Goal: Navigation & Orientation: Find specific page/section

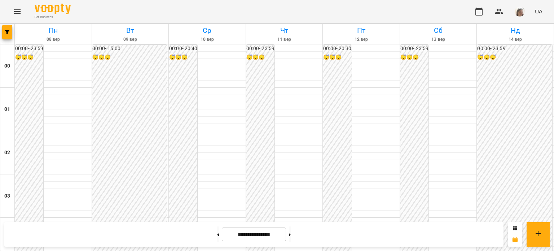
click at [18, 10] on icon "Menu" at bounding box center [17, 11] width 6 height 4
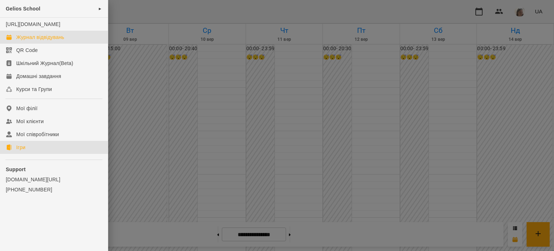
click at [29, 154] on link "Ігри" at bounding box center [54, 147] width 108 height 13
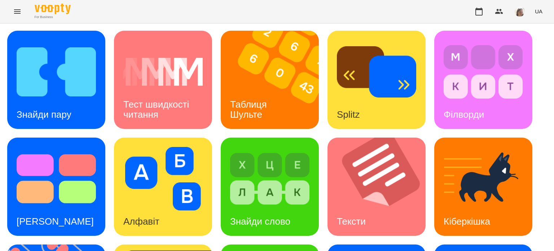
scroll to position [8, 0]
click at [266, 138] on div "Знайди слово" at bounding box center [270, 187] width 98 height 98
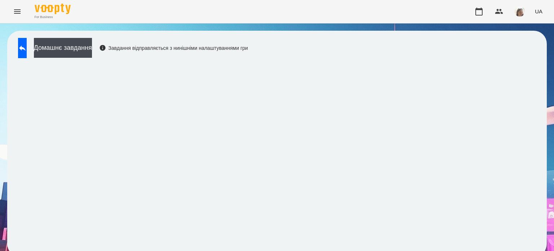
click at [17, 9] on icon "Menu" at bounding box center [17, 11] width 6 height 4
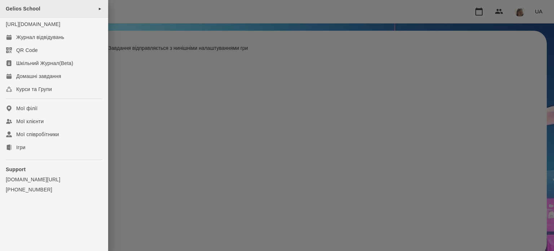
click at [36, 10] on span "Gelios School" at bounding box center [23, 9] width 35 height 6
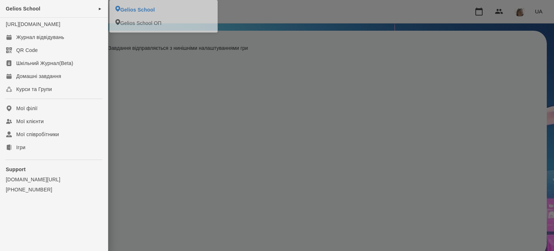
click at [176, 147] on div at bounding box center [277, 125] width 554 height 251
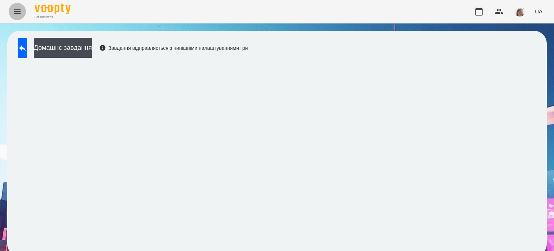
click at [19, 13] on icon "Menu" at bounding box center [17, 11] width 9 height 9
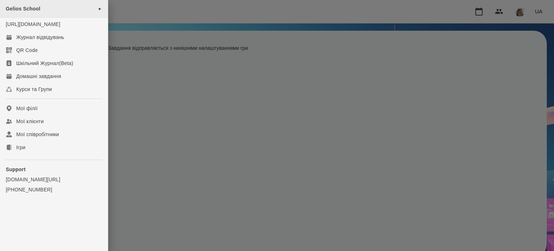
click at [23, 10] on span "Gelios School" at bounding box center [23, 9] width 35 height 6
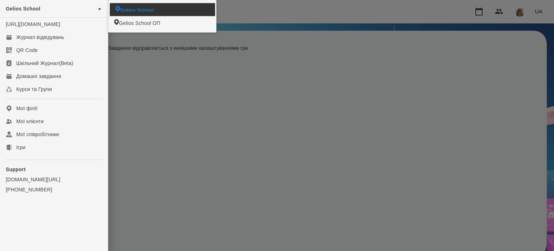
click at [128, 9] on span "Gelios School" at bounding box center [137, 9] width 34 height 7
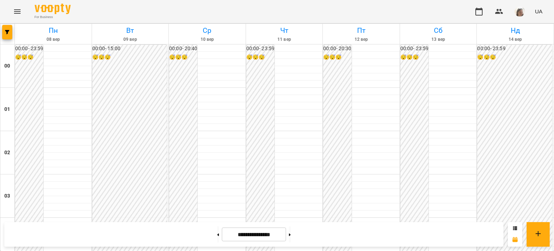
scroll to position [357, 0]
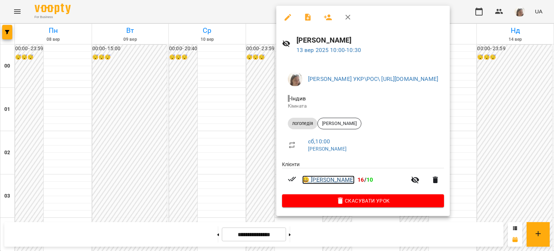
click at [352, 182] on link "😀 [PERSON_NAME]" at bounding box center [328, 179] width 52 height 9
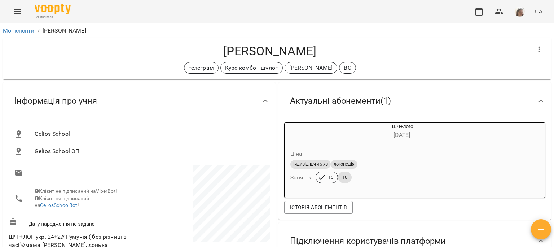
click at [17, 12] on icon "Menu" at bounding box center [17, 11] width 6 height 4
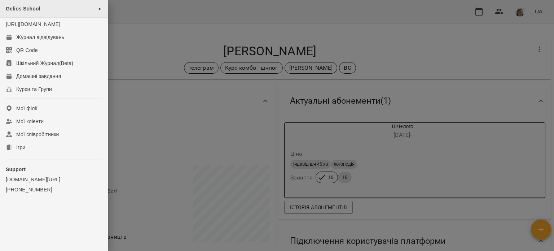
click at [35, 9] on span "Gelios School" at bounding box center [23, 9] width 35 height 6
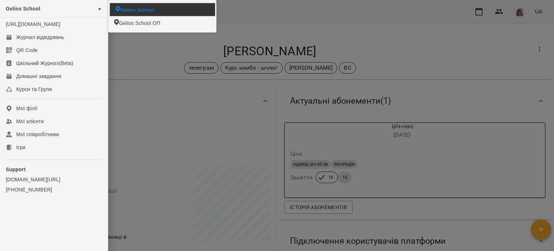
click at [142, 7] on span "Gelios School" at bounding box center [137, 9] width 34 height 7
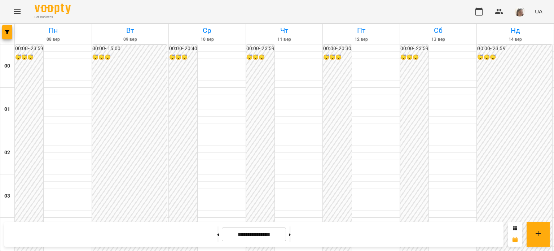
scroll to position [585, 0]
